Goal: Use online tool/utility: Utilize a website feature to perform a specific function

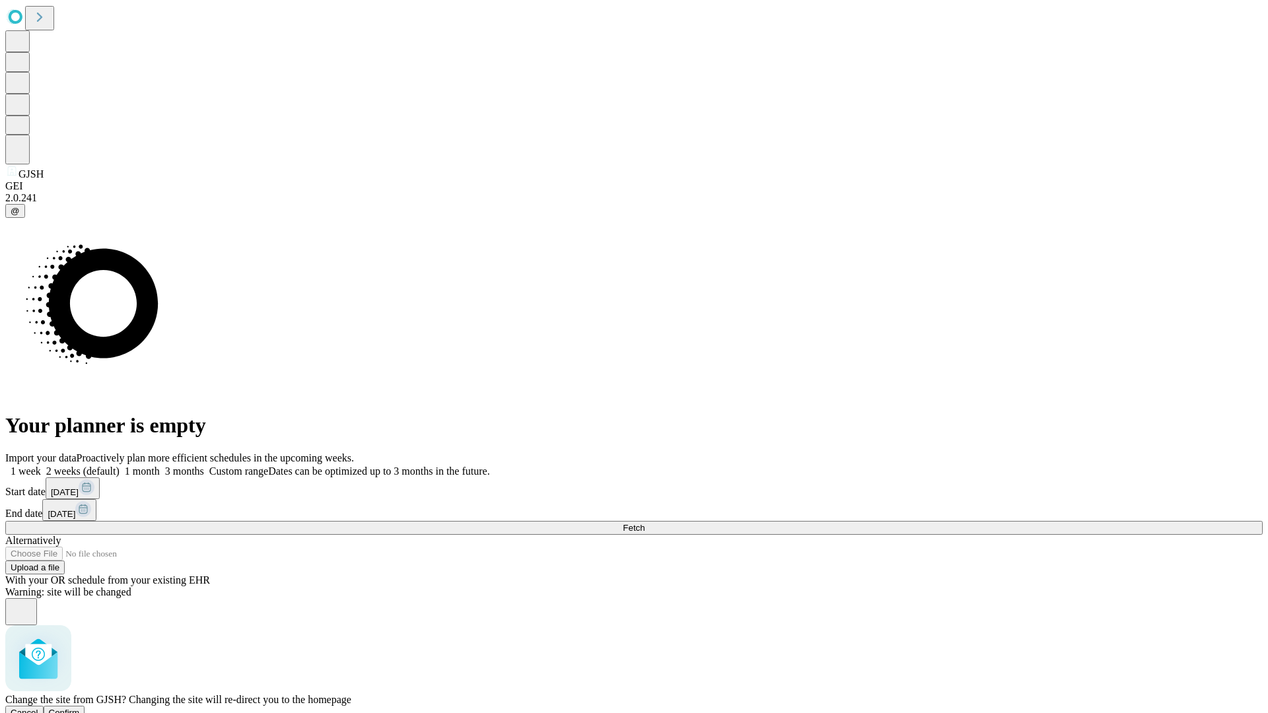
click at [80, 708] on span "Confirm" at bounding box center [64, 713] width 31 height 10
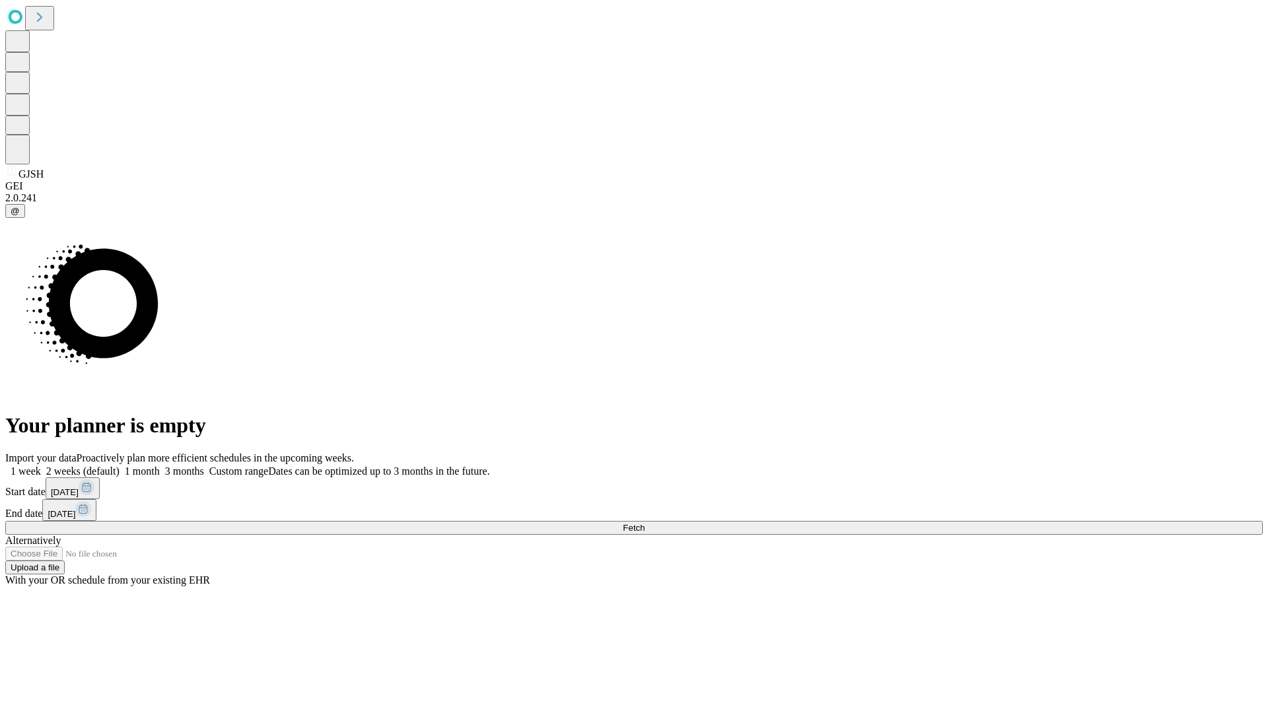
click at [41, 466] on label "1 week" at bounding box center [23, 471] width 36 height 11
click at [645, 523] on span "Fetch" at bounding box center [634, 528] width 22 height 10
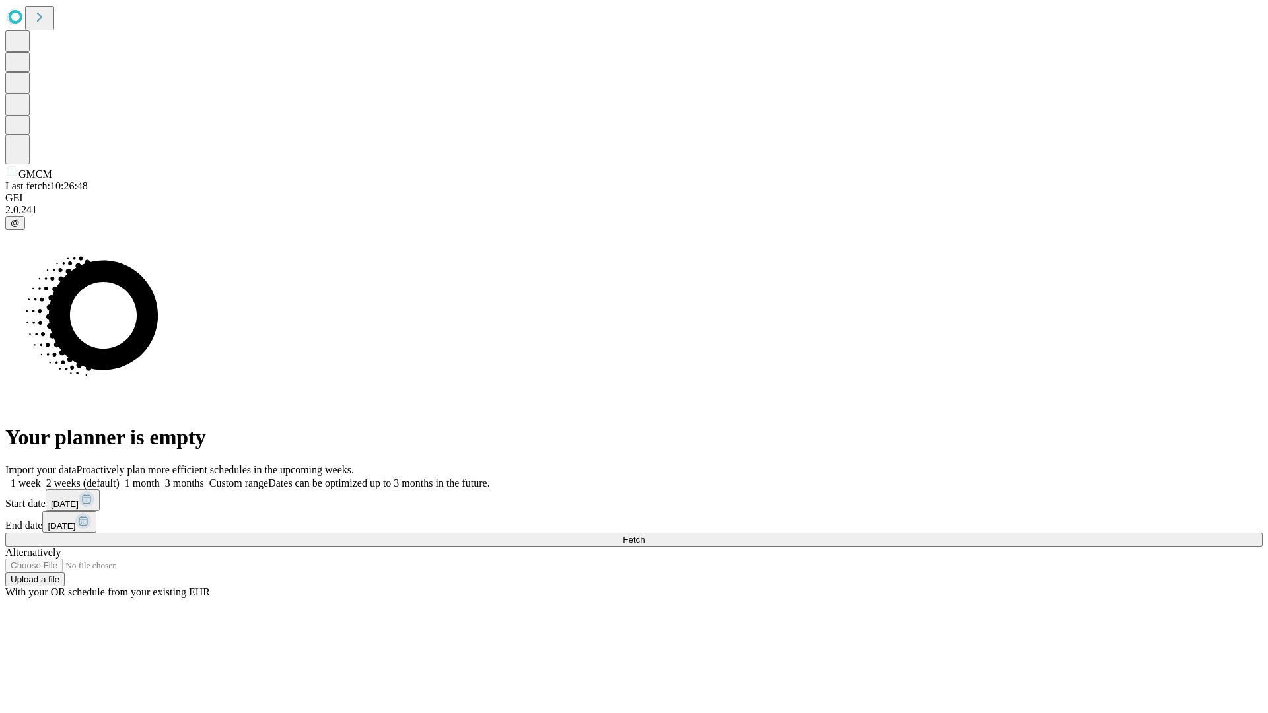
click at [41, 478] on label "1 week" at bounding box center [23, 483] width 36 height 11
click at [645, 535] on span "Fetch" at bounding box center [634, 540] width 22 height 10
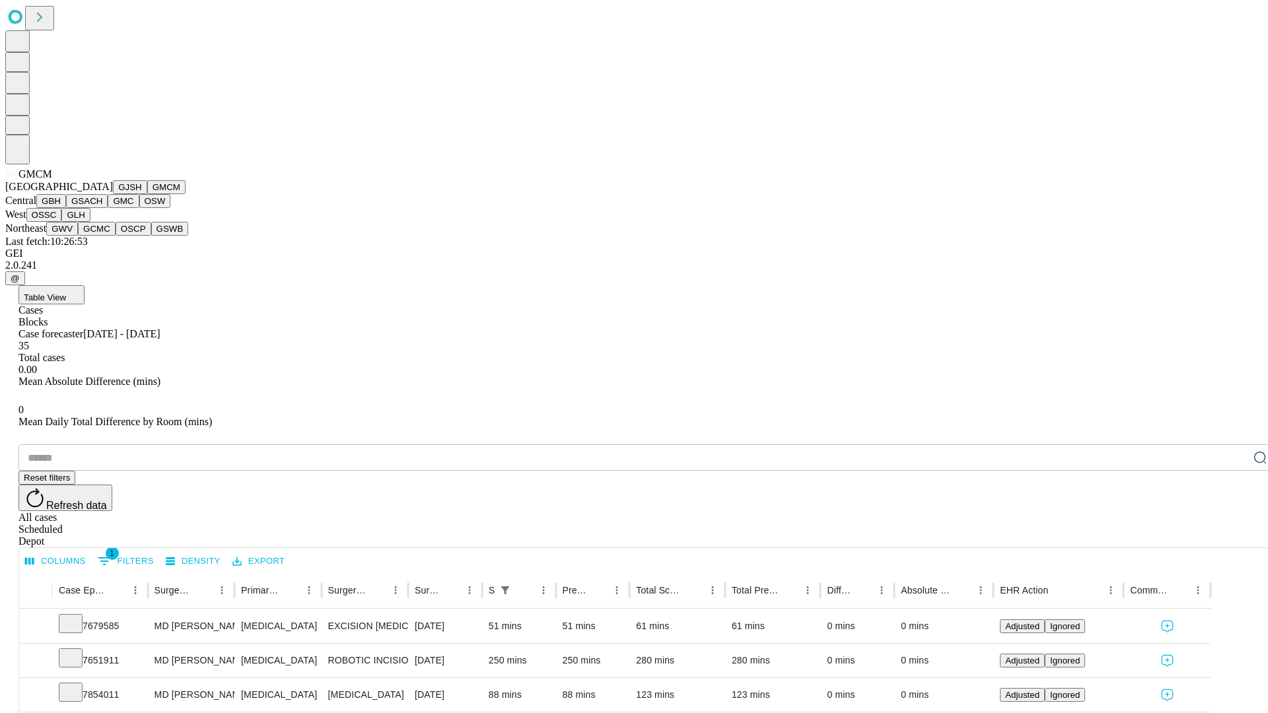
click at [66, 208] on button "GBH" at bounding box center [51, 201] width 30 height 14
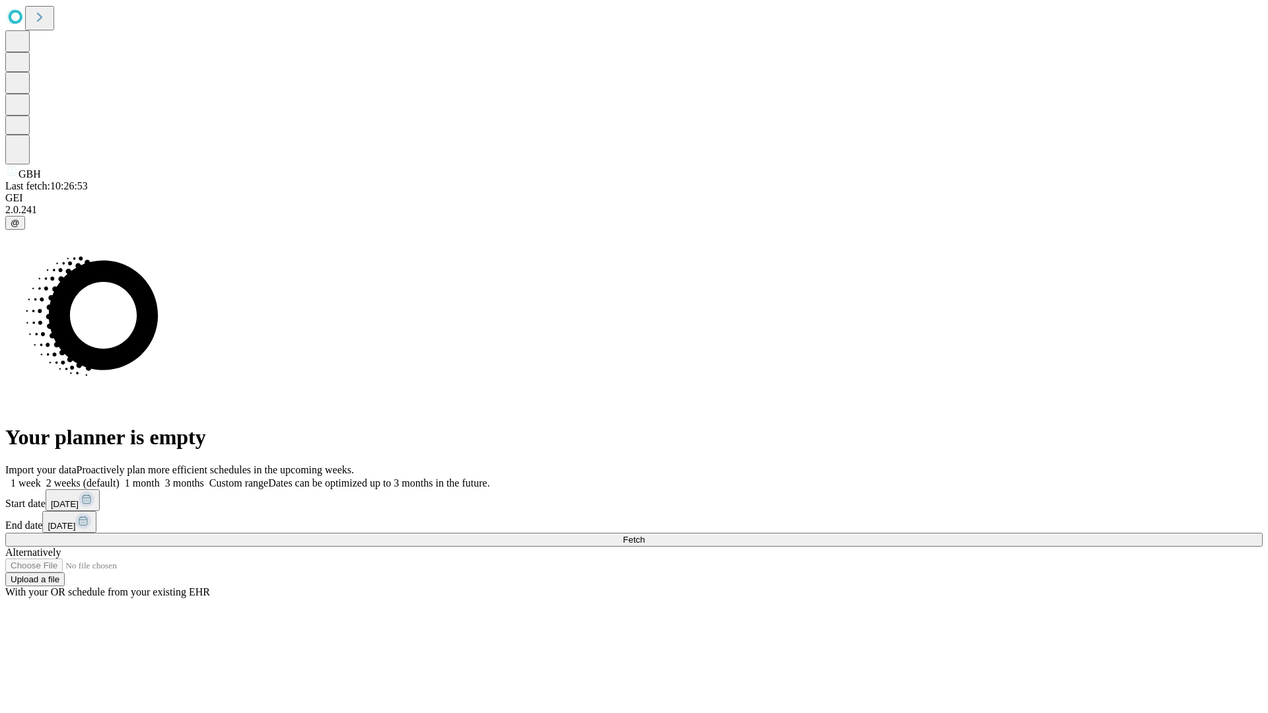
click at [41, 478] on label "1 week" at bounding box center [23, 483] width 36 height 11
click at [645, 535] on span "Fetch" at bounding box center [634, 540] width 22 height 10
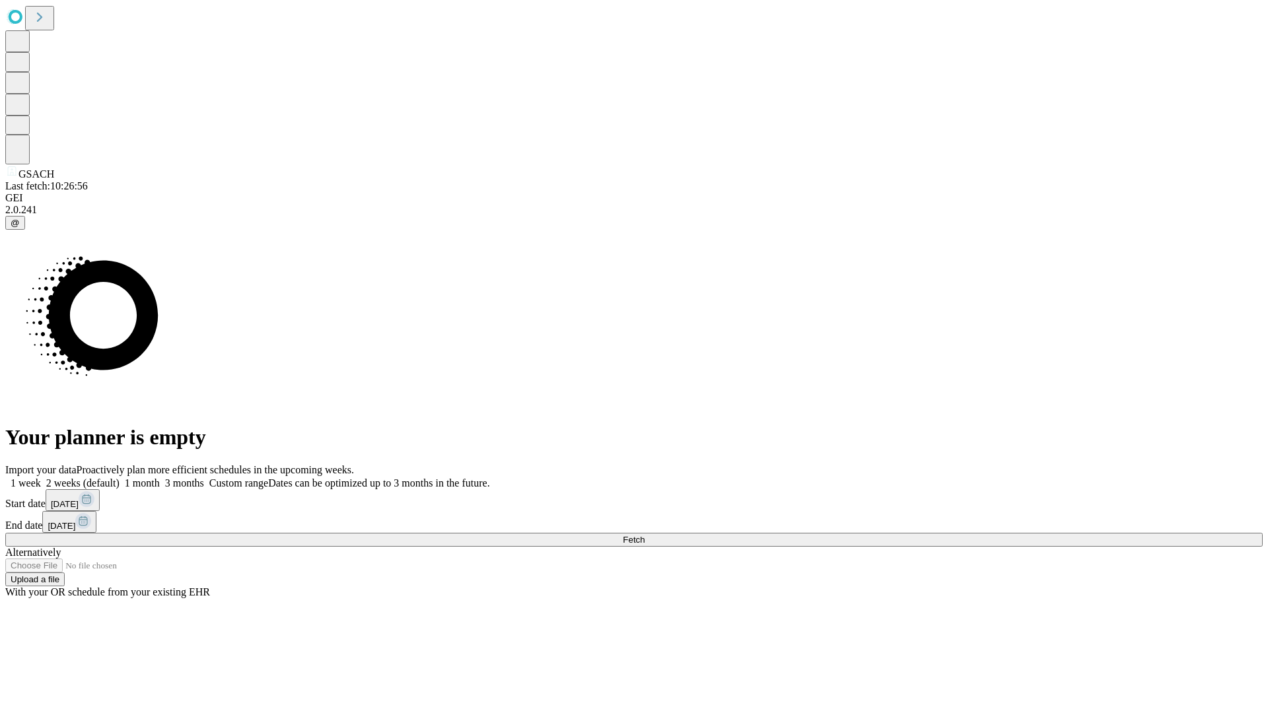
click at [41, 478] on label "1 week" at bounding box center [23, 483] width 36 height 11
click at [645, 535] on span "Fetch" at bounding box center [634, 540] width 22 height 10
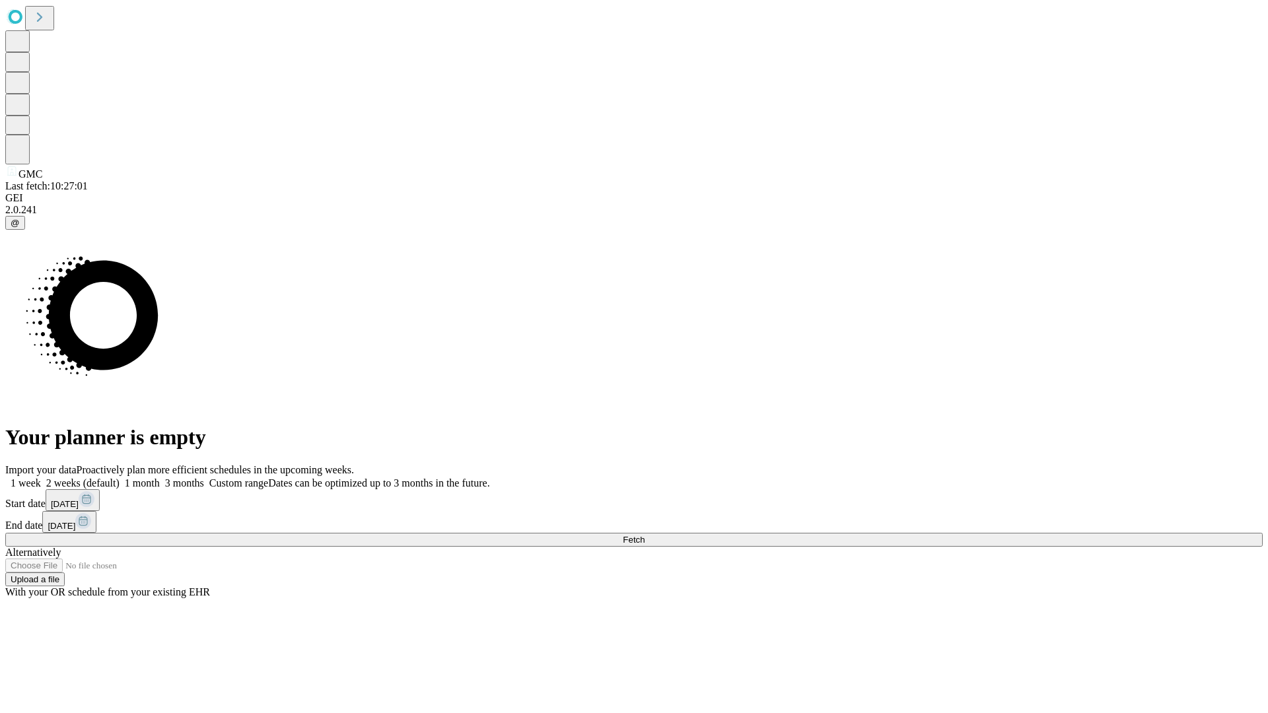
click at [41, 478] on label "1 week" at bounding box center [23, 483] width 36 height 11
click at [645, 535] on span "Fetch" at bounding box center [634, 540] width 22 height 10
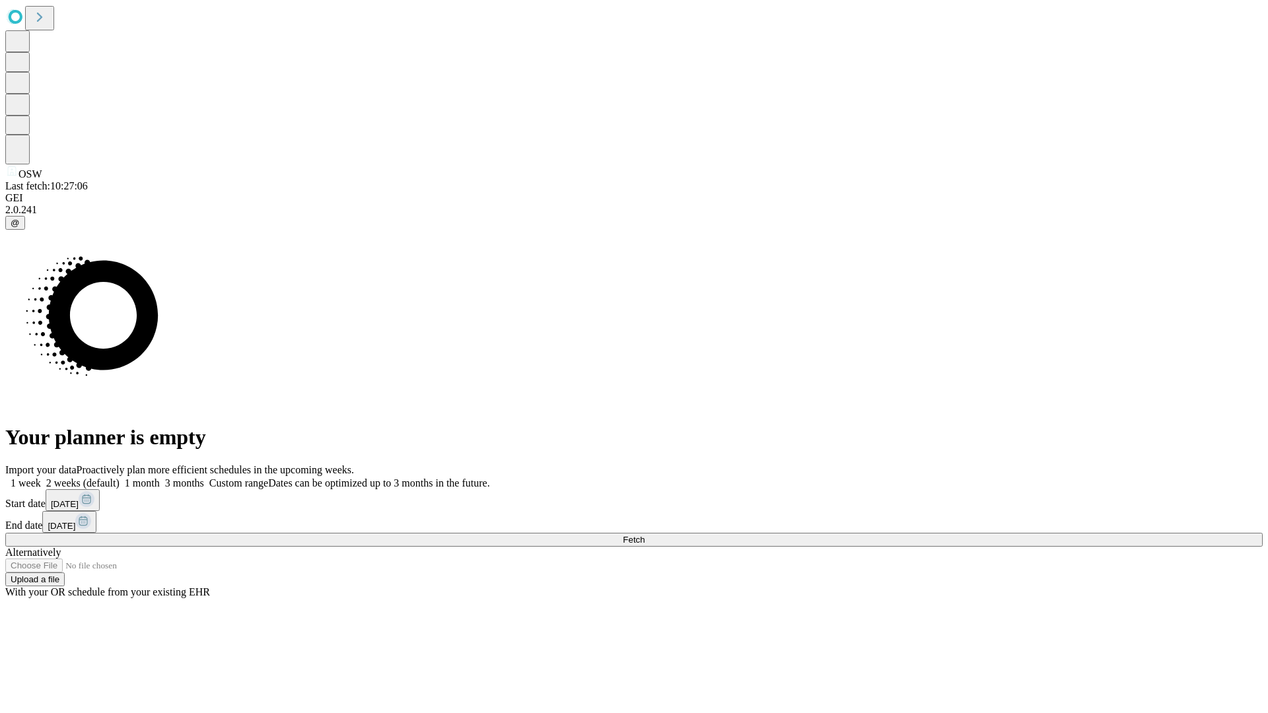
click at [41, 478] on label "1 week" at bounding box center [23, 483] width 36 height 11
click at [645, 535] on span "Fetch" at bounding box center [634, 540] width 22 height 10
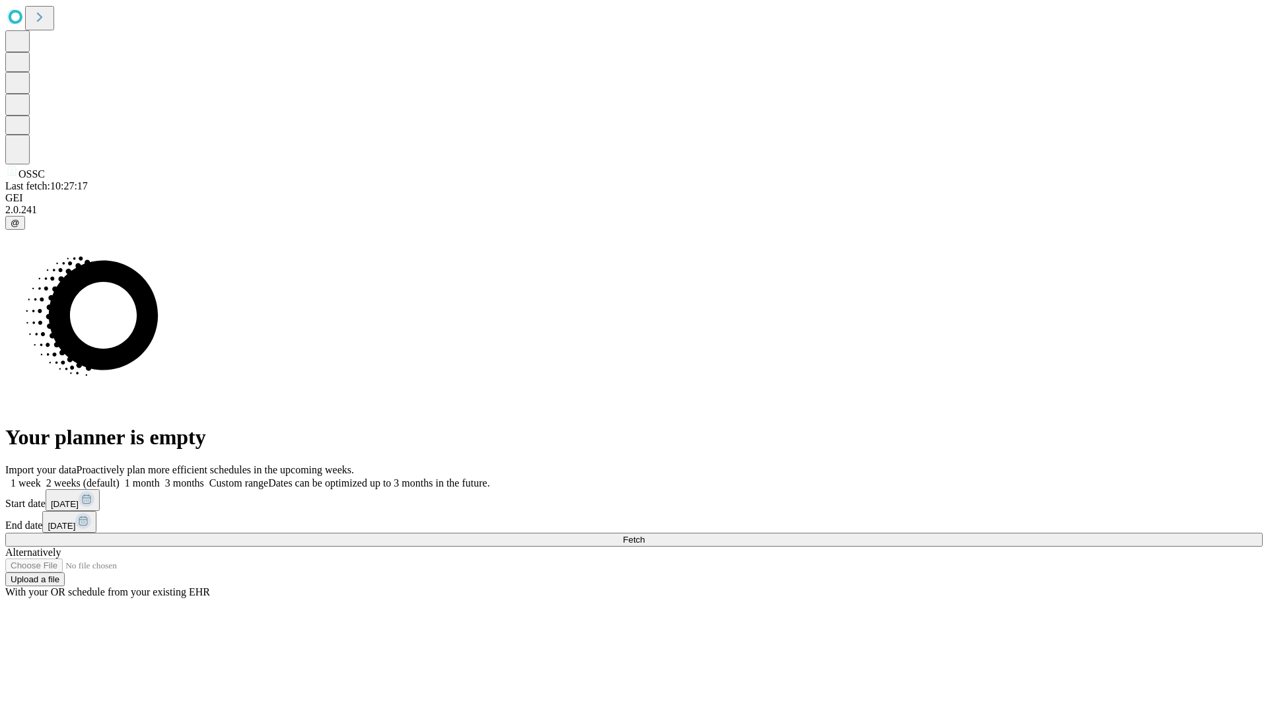
click at [645, 535] on span "Fetch" at bounding box center [634, 540] width 22 height 10
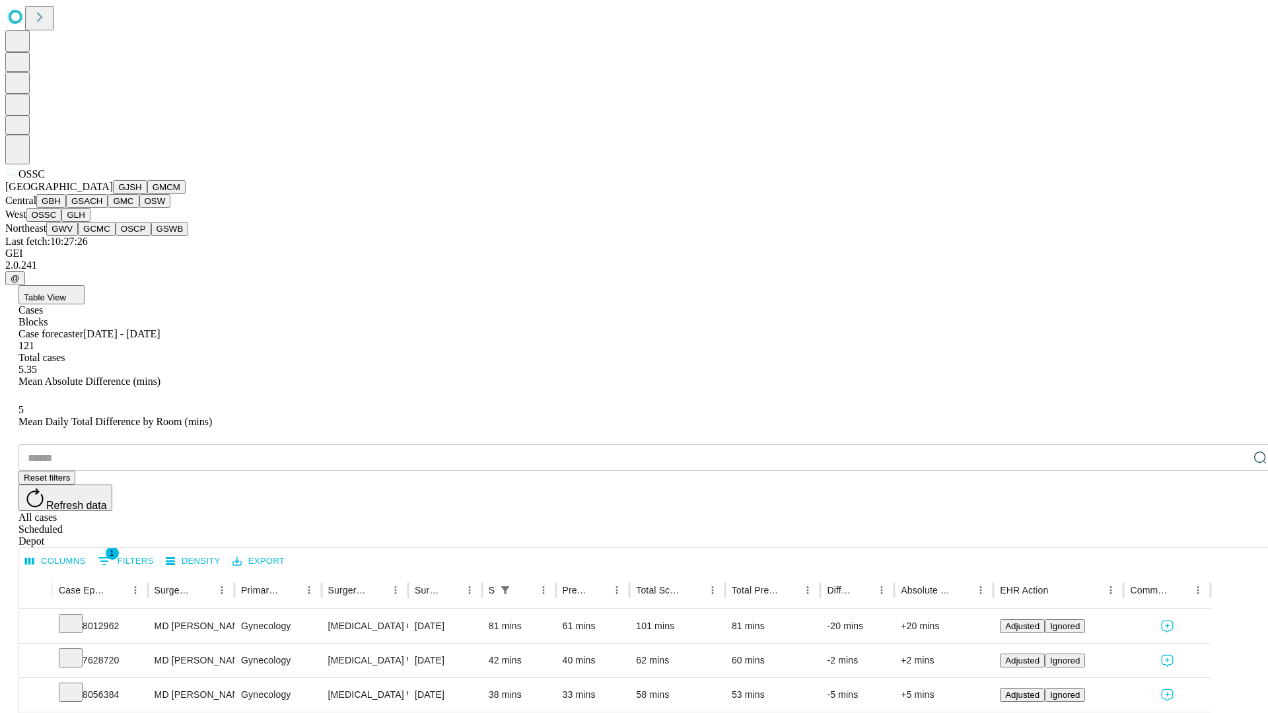
click at [90, 222] on button "GLH" at bounding box center [75, 215] width 28 height 14
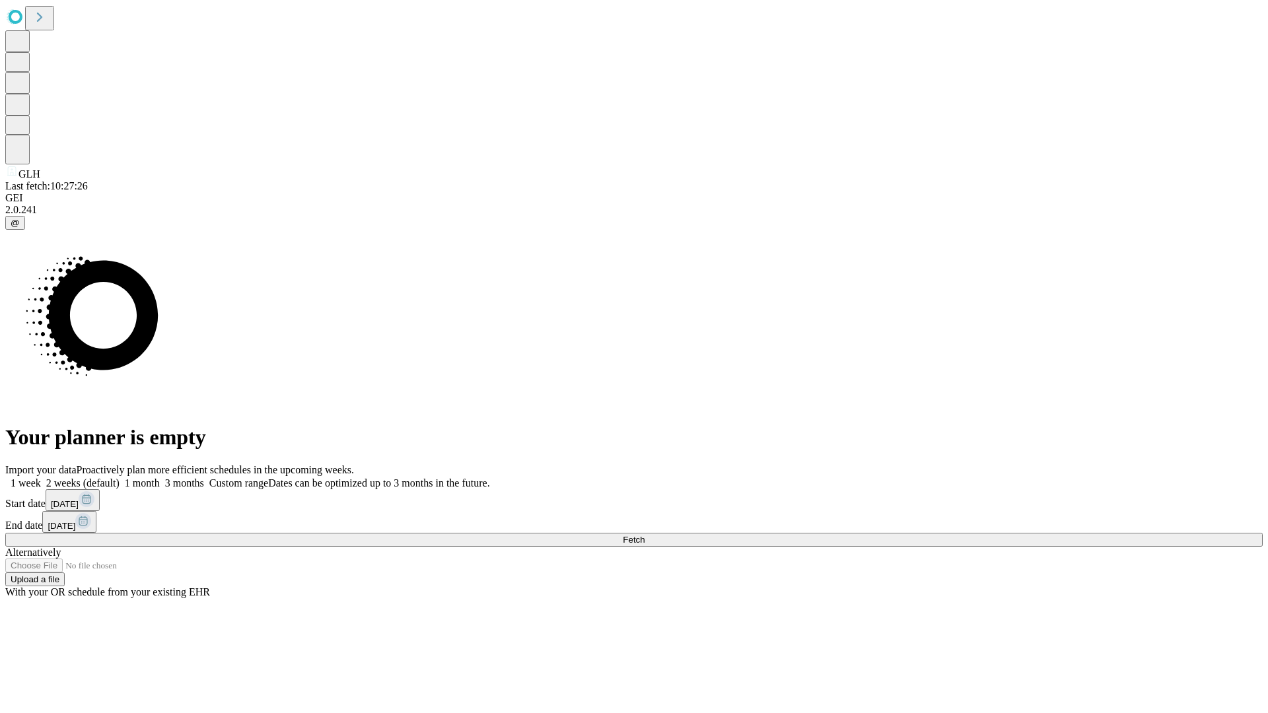
click at [41, 478] on label "1 week" at bounding box center [23, 483] width 36 height 11
click at [645, 535] on span "Fetch" at bounding box center [634, 540] width 22 height 10
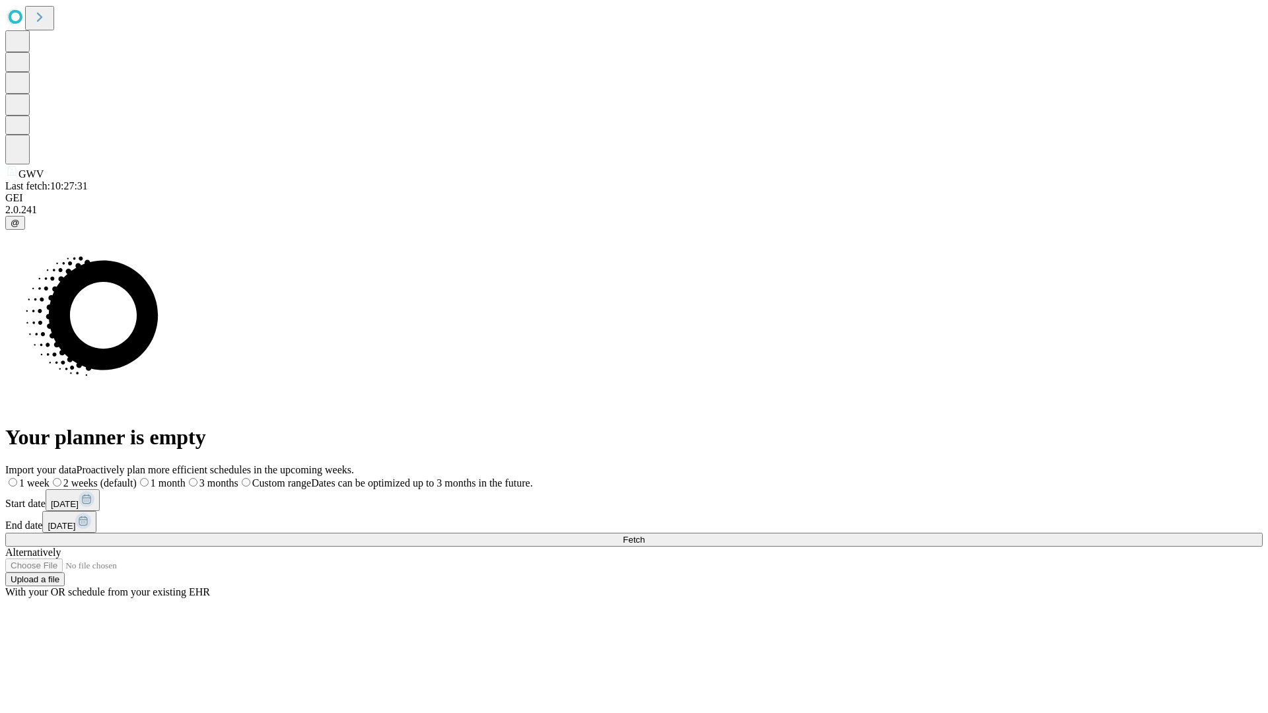
click at [50, 478] on label "1 week" at bounding box center [27, 483] width 44 height 11
click at [645, 535] on span "Fetch" at bounding box center [634, 540] width 22 height 10
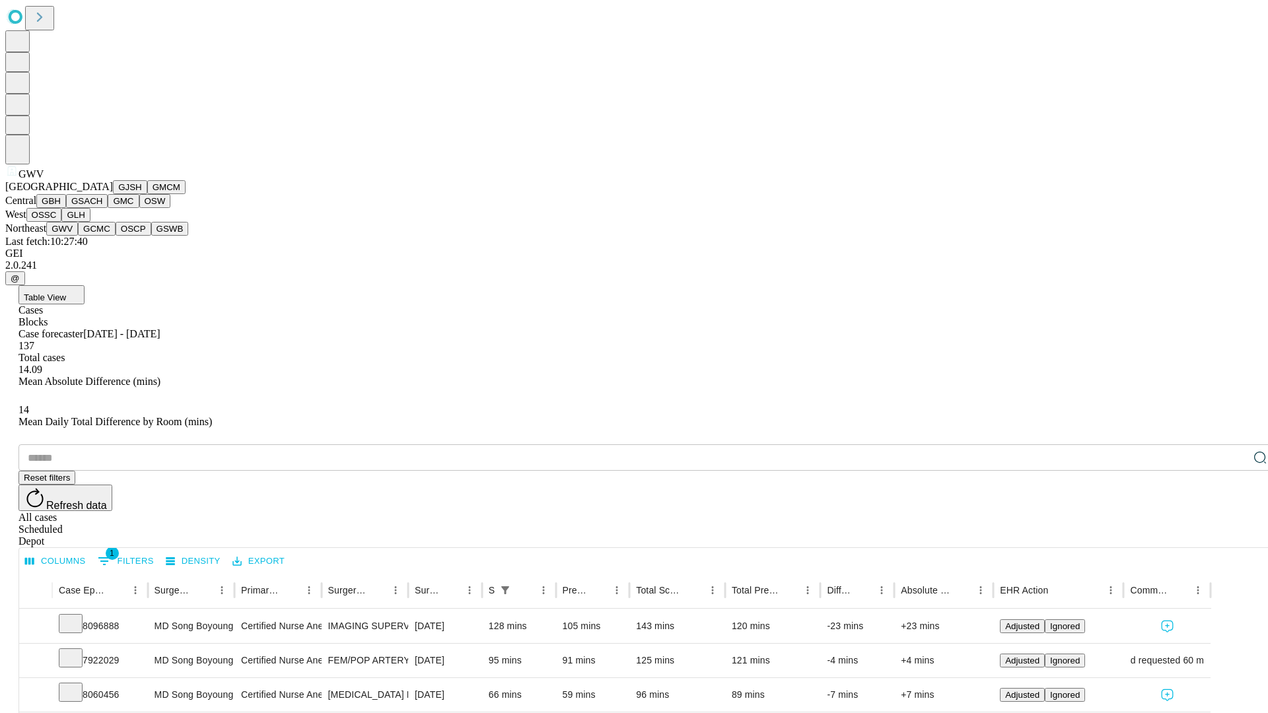
click at [102, 236] on button "GCMC" at bounding box center [97, 229] width 38 height 14
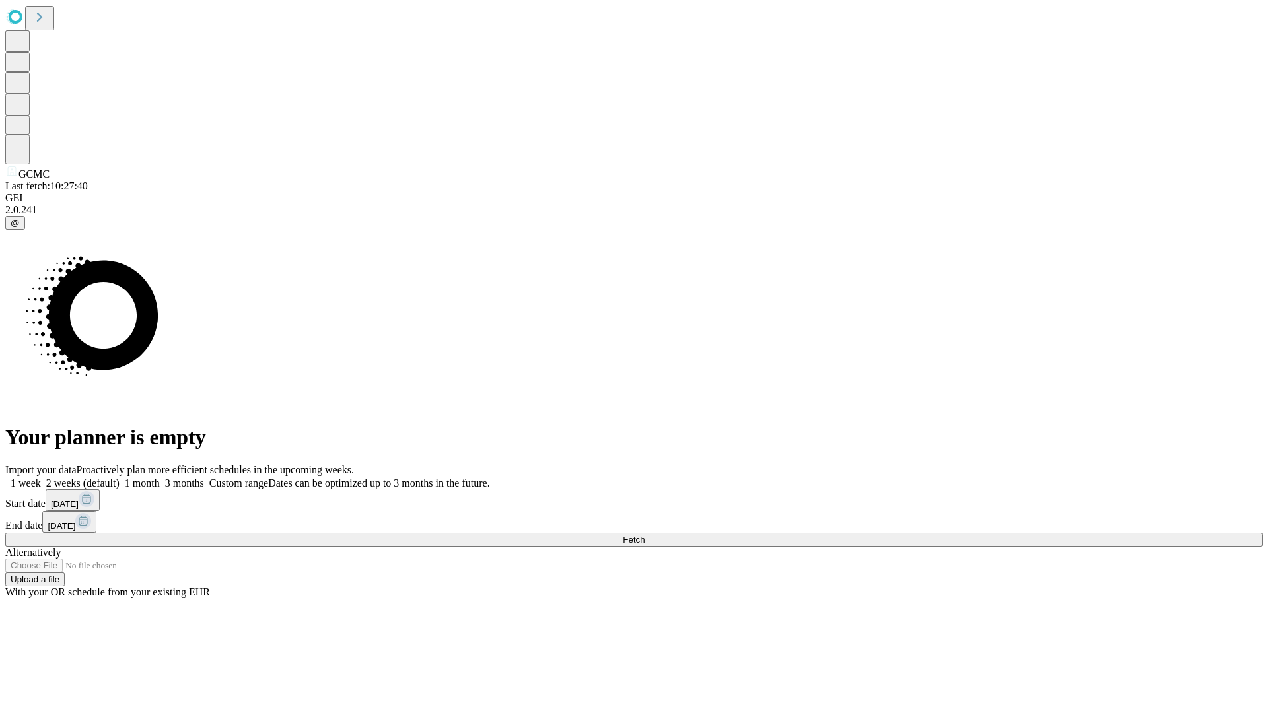
click at [41, 478] on label "1 week" at bounding box center [23, 483] width 36 height 11
click at [645, 535] on span "Fetch" at bounding box center [634, 540] width 22 height 10
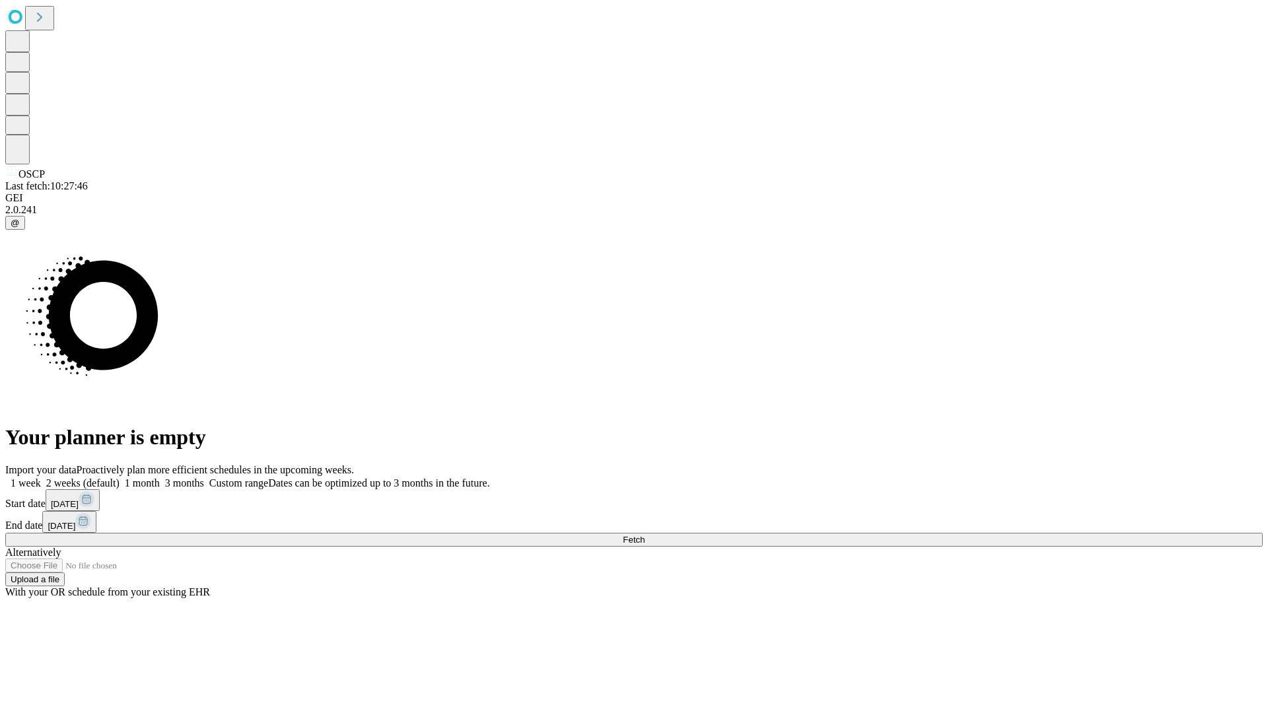
click at [41, 478] on label "1 week" at bounding box center [23, 483] width 36 height 11
click at [645, 535] on span "Fetch" at bounding box center [634, 540] width 22 height 10
